Goal: Find specific page/section: Find specific page/section

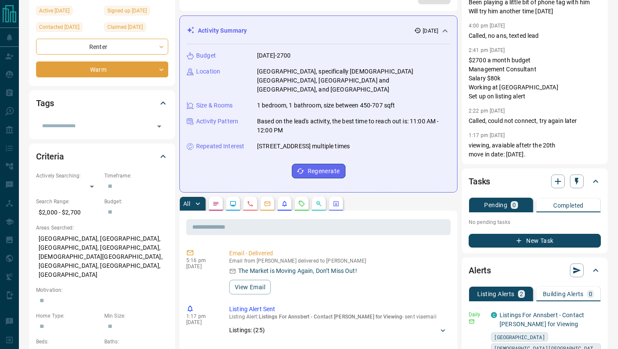
scroll to position [211, 0]
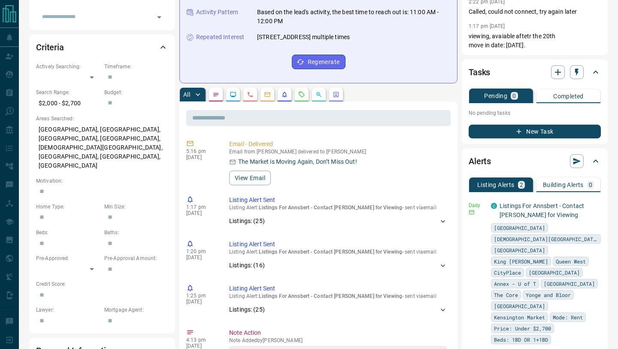
click at [300, 91] on icon "Requests" at bounding box center [302, 94] width 6 height 6
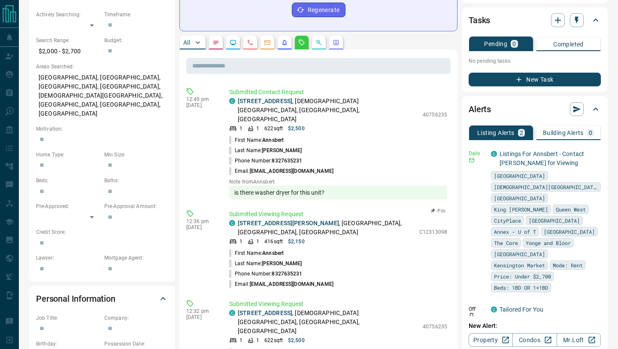
scroll to position [262, 0]
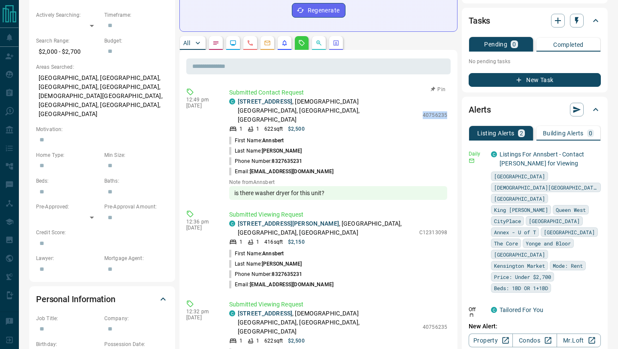
drag, startPoint x: 425, startPoint y: 102, endPoint x: 452, endPoint y: 102, distance: 27.0
click at [452, 102] on div "​ 12:49 pm [DATE] Submitted Contact Request C [STREET_ADDRESS] 1 1 622 sqft $2,…" at bounding box center [318, 329] width 278 height 559
click at [457, 83] on div "​ 12:49 pm [DATE] Submitted Contact Request C [STREET_ADDRESS] 1 1 622 sqft $2,…" at bounding box center [318, 329] width 278 height 559
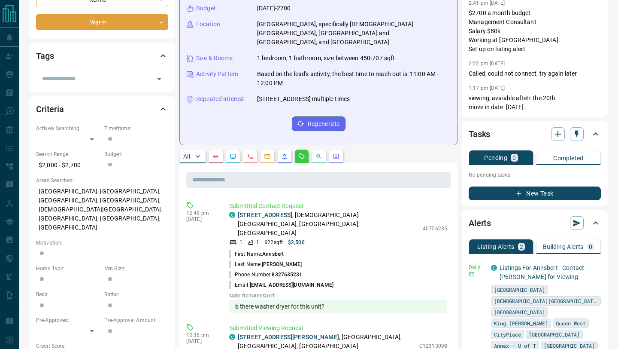
scroll to position [149, 0]
click at [267, 211] on link "[STREET_ADDRESS]" at bounding box center [265, 214] width 55 height 7
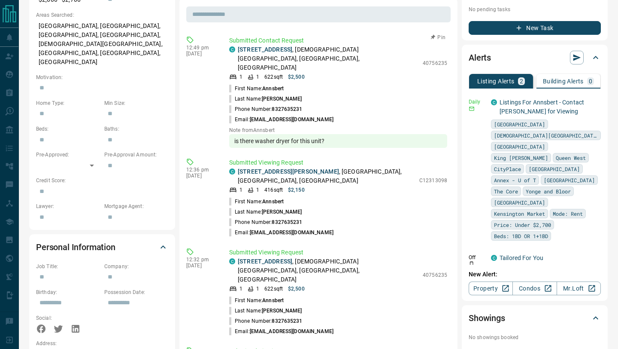
scroll to position [342, 0]
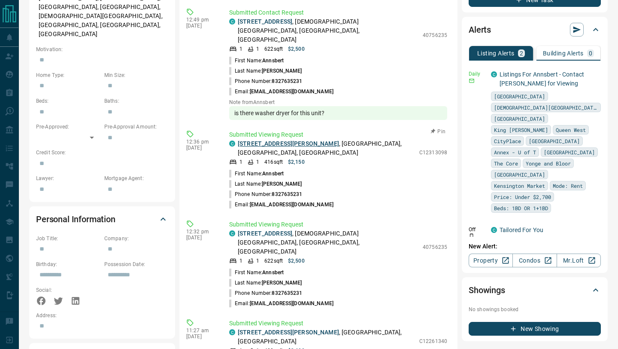
click at [295, 140] on link "[STREET_ADDRESS][PERSON_NAME]" at bounding box center [288, 143] width 101 height 7
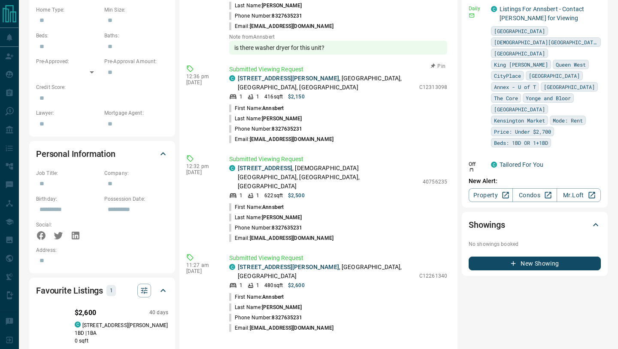
scroll to position [425, 0]
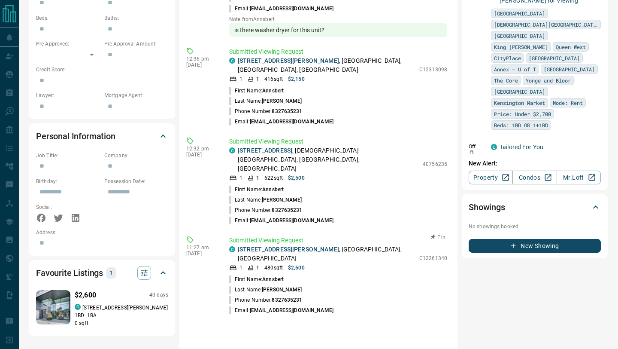
click at [291, 246] on link "[STREET_ADDRESS][PERSON_NAME]" at bounding box center [288, 249] width 101 height 7
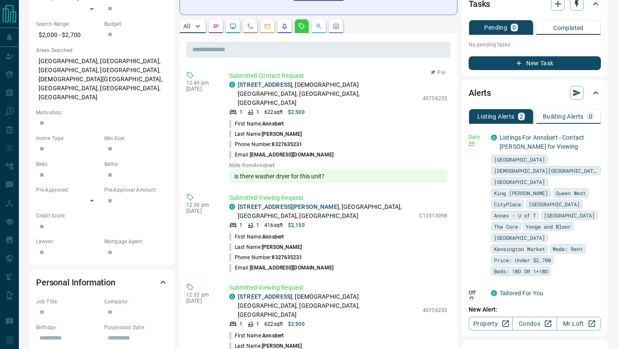
scroll to position [272, 0]
